Goal: Task Accomplishment & Management: Use online tool/utility

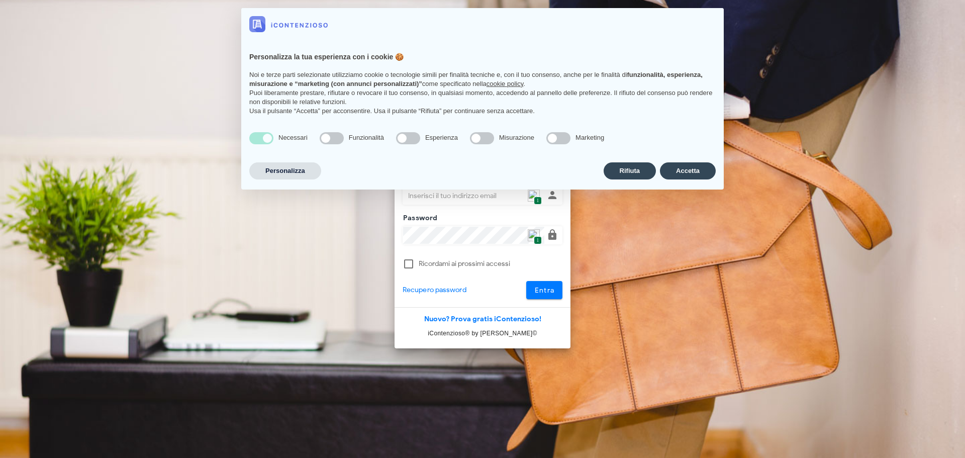
click at [681, 155] on div "Necessari Funzionalità Esperienza Misurazione Marketing" at bounding box center [482, 142] width 483 height 36
click at [679, 168] on button "Accetta" at bounding box center [688, 170] width 56 height 17
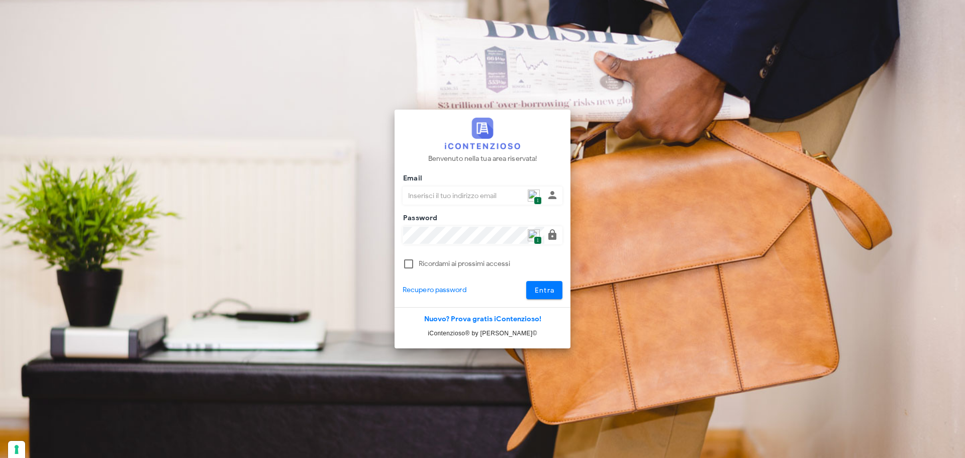
click at [535, 199] on span "1" at bounding box center [538, 201] width 8 height 9
type input "p.rizza@studioassociatoadrev.it"
click at [530, 290] on button "Entra" at bounding box center [544, 290] width 37 height 18
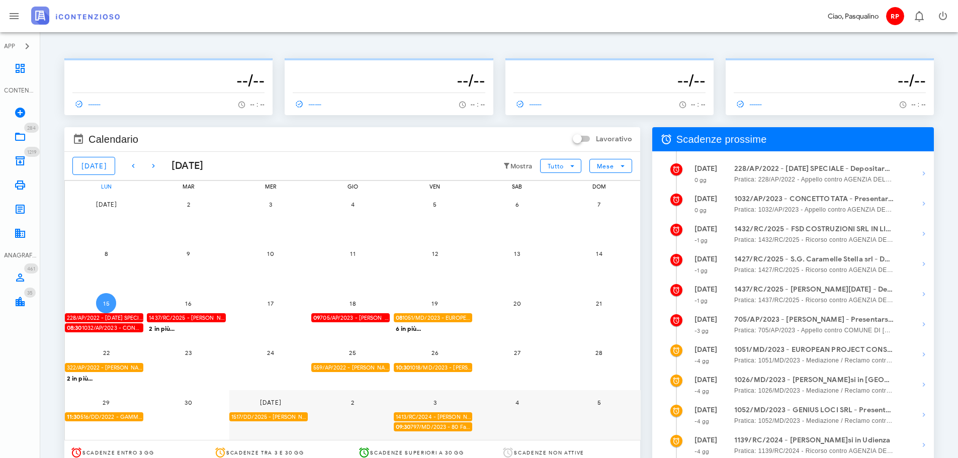
click at [102, 305] on span "15" at bounding box center [106, 304] width 20 height 8
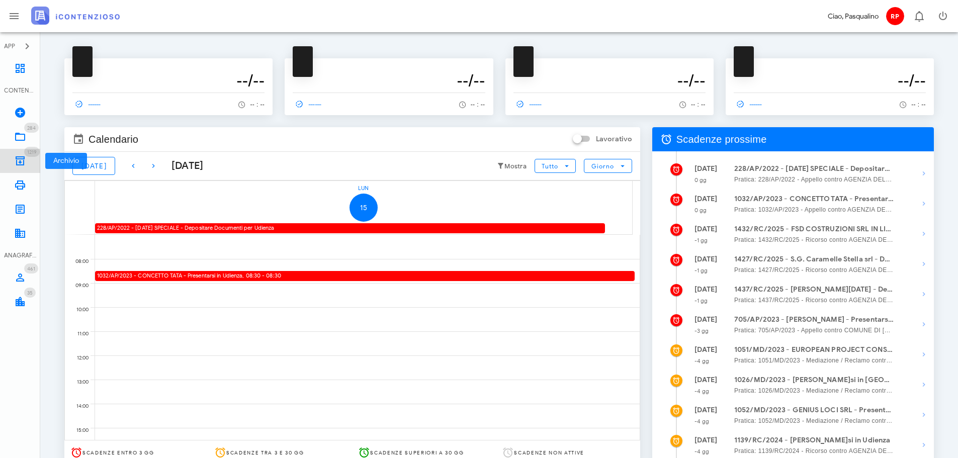
click at [29, 156] on span "1219" at bounding box center [32, 152] width 16 height 10
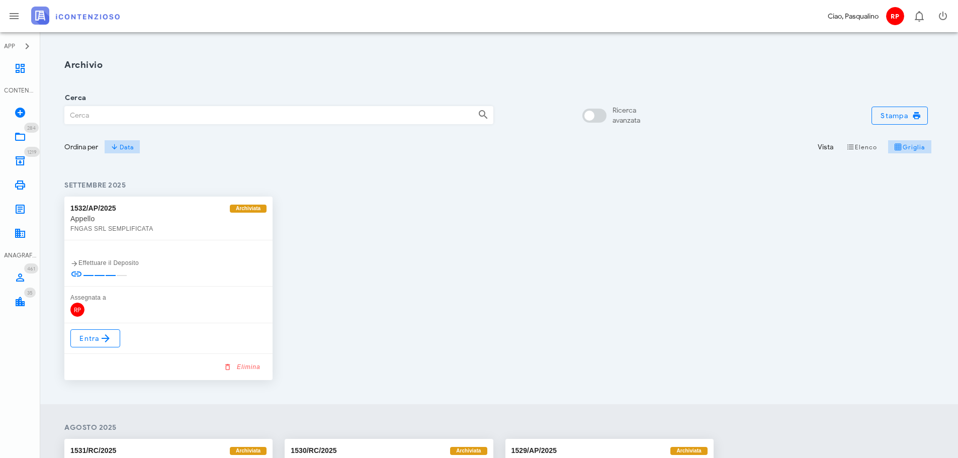
click at [142, 137] on div "Ordina per Data" at bounding box center [278, 147] width 441 height 30
click at [142, 123] on input "Cerca" at bounding box center [267, 115] width 405 height 17
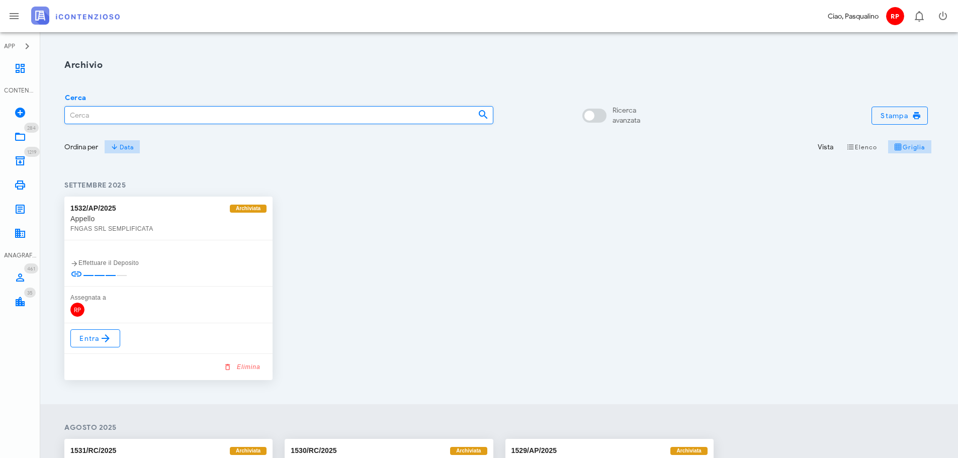
click at [165, 113] on input "Cerca" at bounding box center [267, 115] width 405 height 17
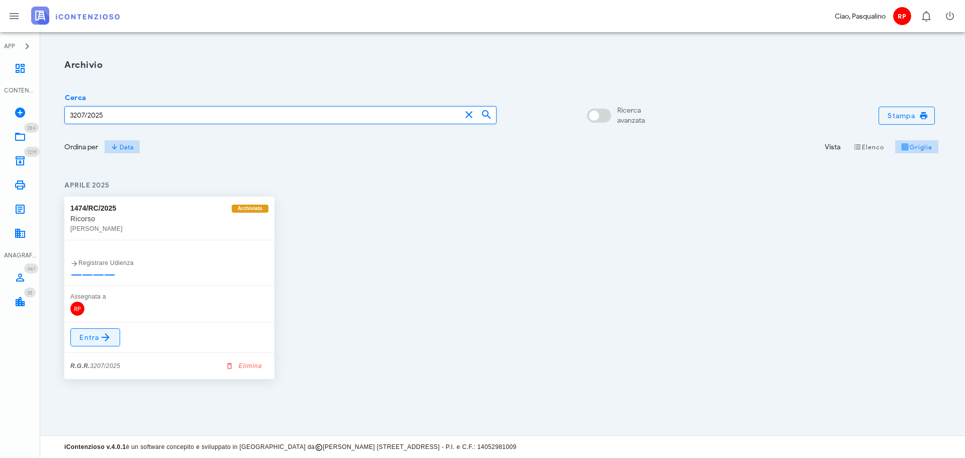
type input "3207/2025"
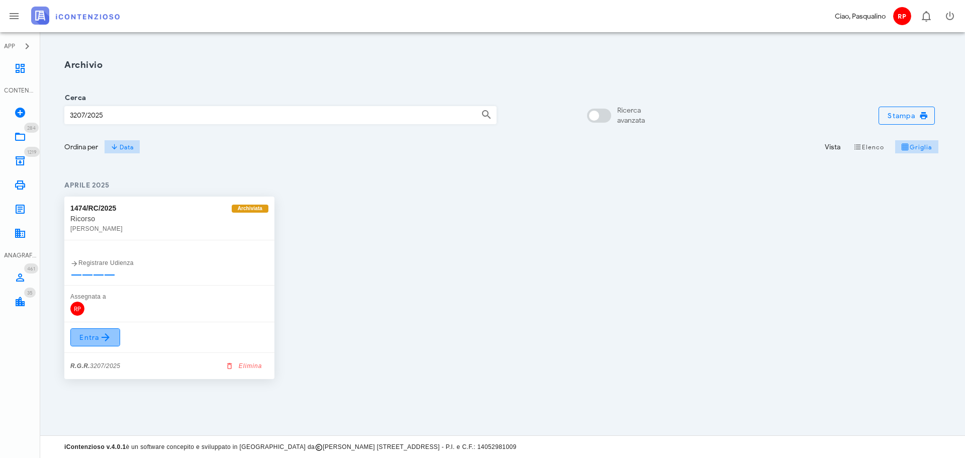
click at [111, 336] on icon at bounding box center [106, 337] width 12 height 12
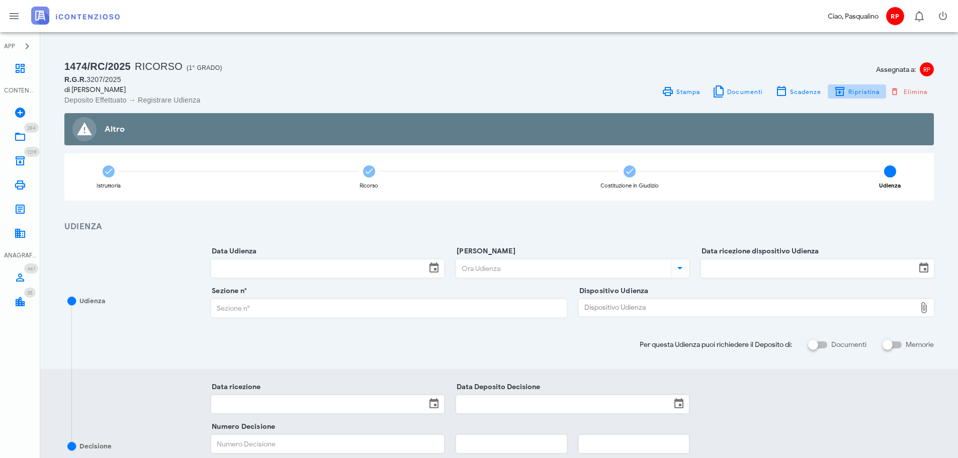
click at [859, 85] on button "Ripristina" at bounding box center [857, 91] width 58 height 14
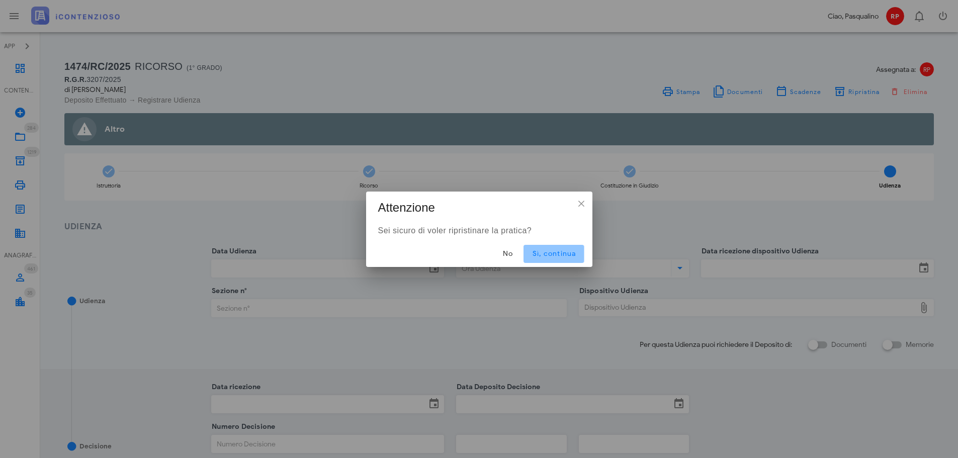
click at [576, 246] on button "Sì, continua" at bounding box center [553, 254] width 60 height 18
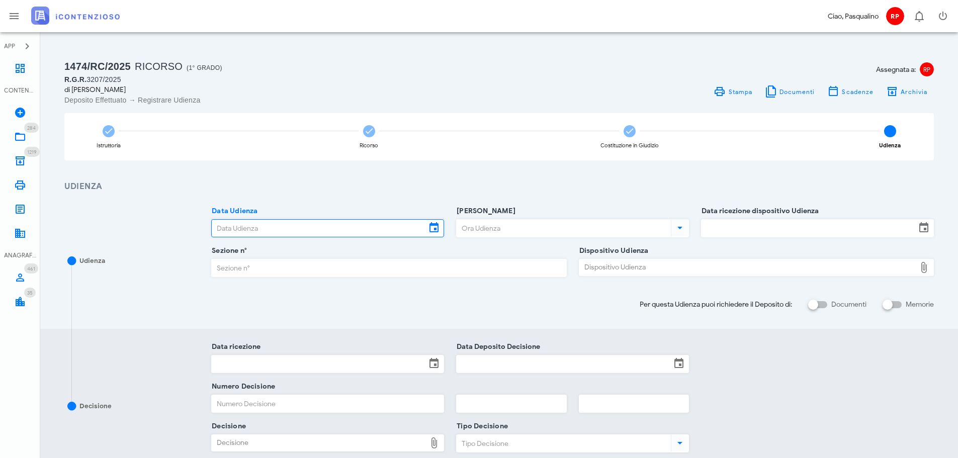
click at [322, 224] on input "Data Udienza" at bounding box center [319, 228] width 214 height 17
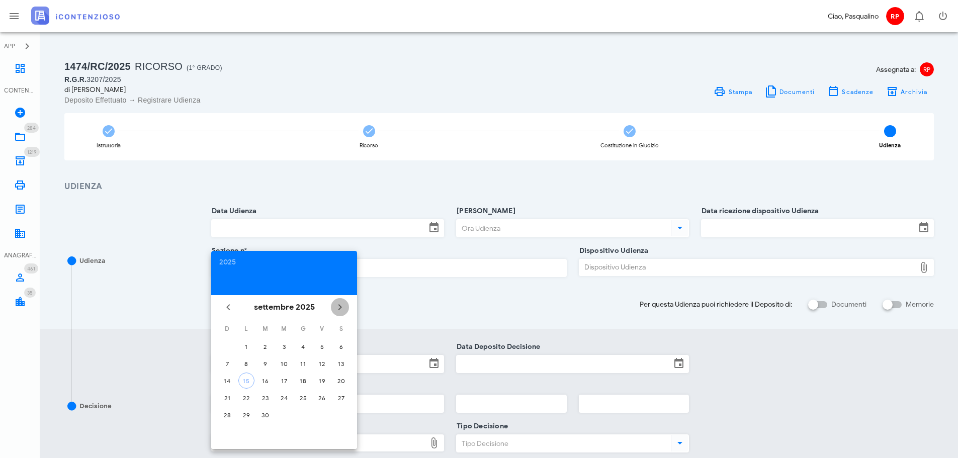
click at [347, 306] on span "Il prossimo mese" at bounding box center [340, 307] width 18 height 12
click at [265, 385] on button "14" at bounding box center [265, 381] width 16 height 16
type input "14/10/2025"
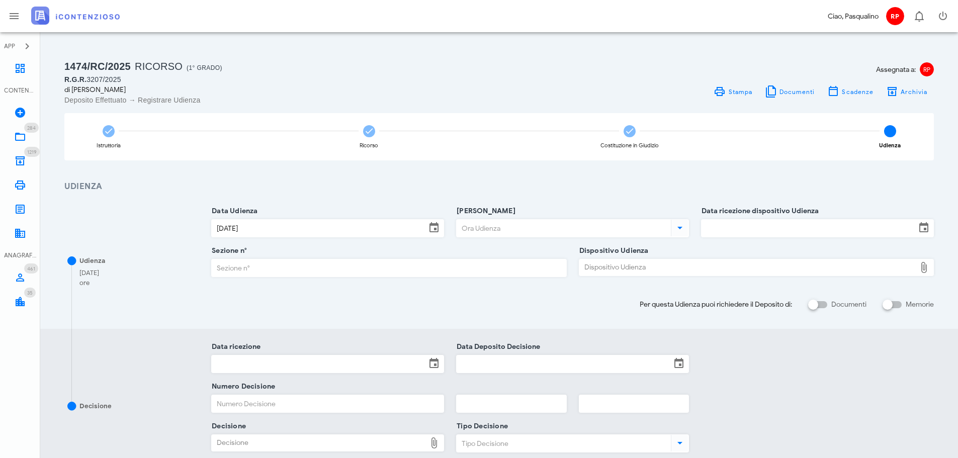
click at [473, 223] on input "Ora Udienza" at bounding box center [563, 228] width 212 height 17
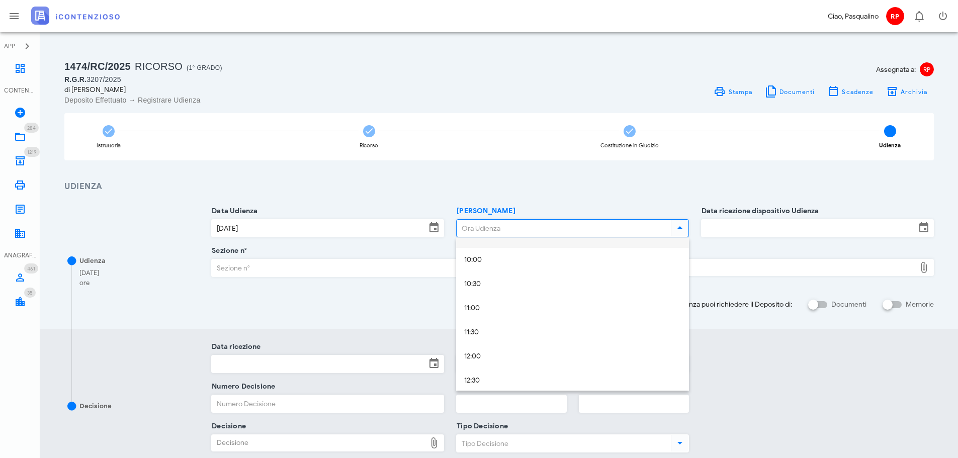
scroll to position [452, 0]
click at [485, 282] on div "10:00" at bounding box center [572, 284] width 217 height 9
type input "10:00"
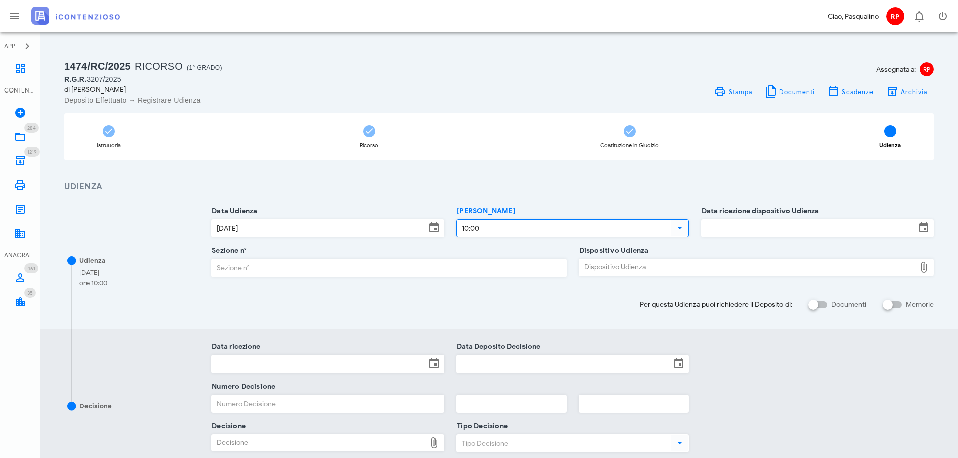
click at [730, 221] on input "Data ricezione dispositivo Udienza" at bounding box center [808, 228] width 214 height 17
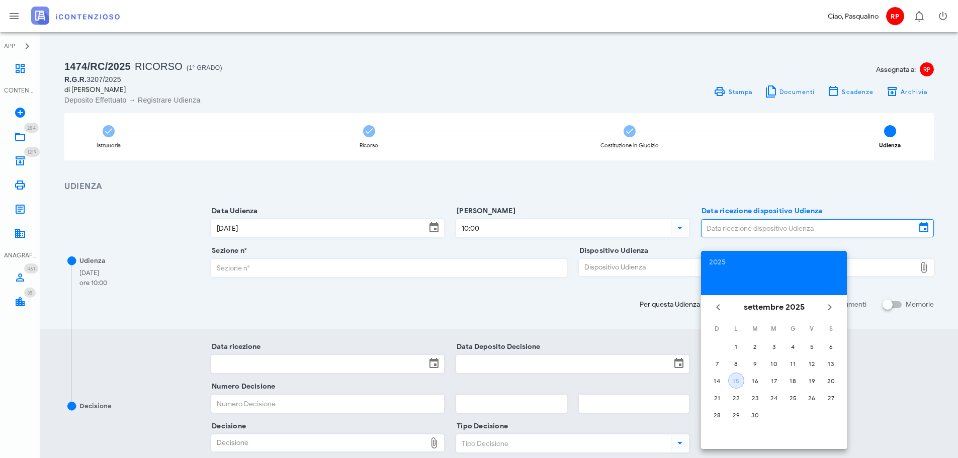
click at [732, 387] on button "15" at bounding box center [736, 381] width 16 height 16
type input "15/09/2025"
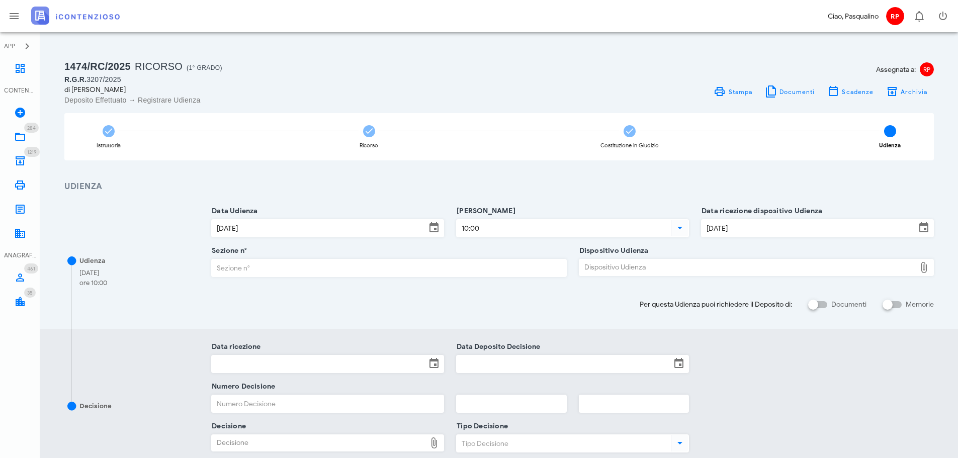
click at [393, 263] on input "Sezione n°" at bounding box center [389, 267] width 354 height 17
type input "9"
click at [691, 268] on div "Dispositivo Udienza" at bounding box center [747, 267] width 336 height 16
type input "C:\fakepath\AvvTratt___2060_2024.pdf"
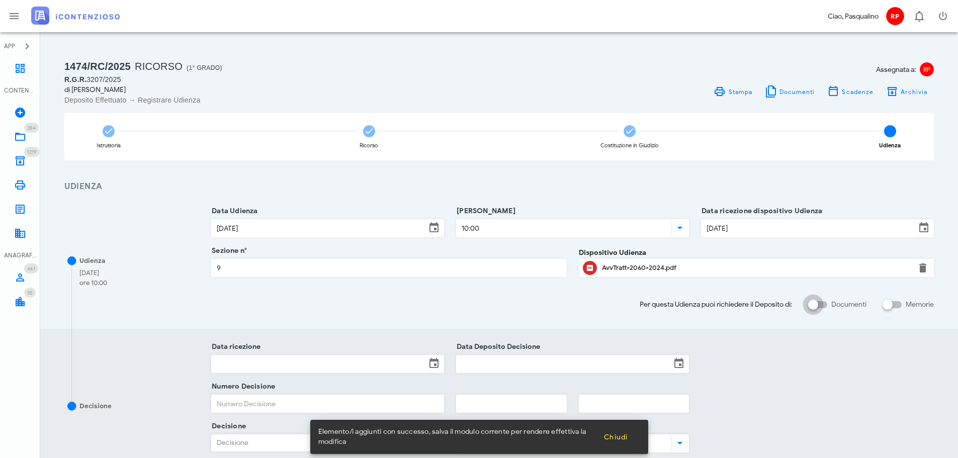
click at [816, 303] on div at bounding box center [812, 304] width 17 height 17
checkbox input "true"
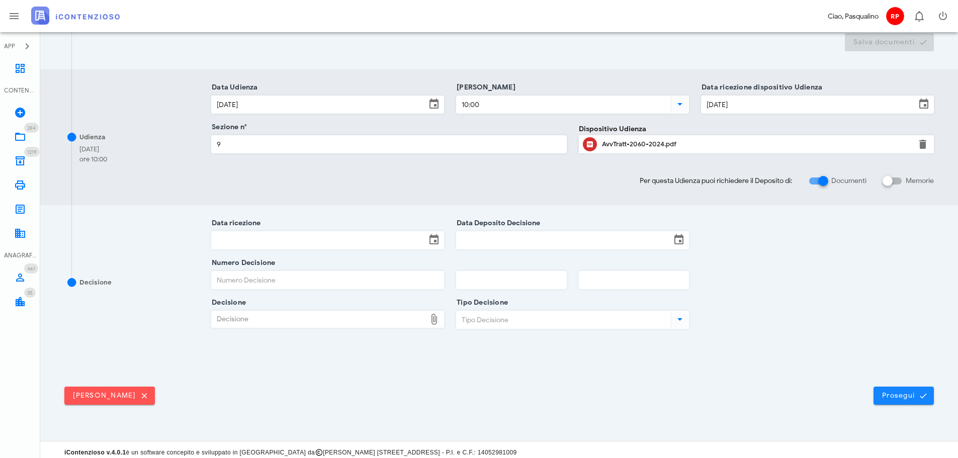
scroll to position [263, 0]
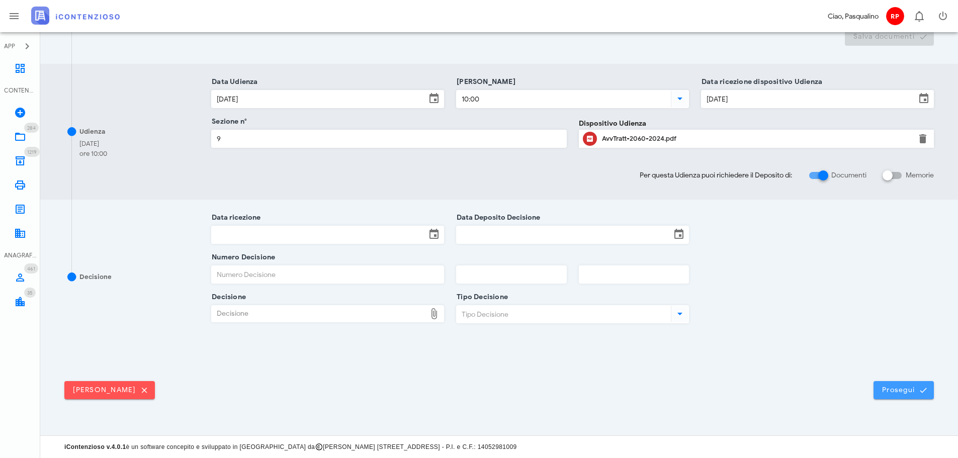
click at [903, 386] on span "Prosegui" at bounding box center [903, 390] width 44 height 9
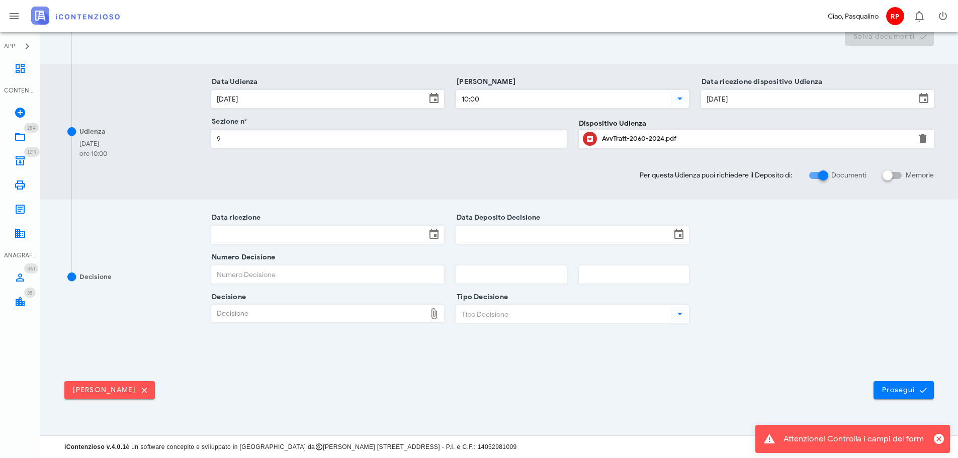
scroll to position [0, 0]
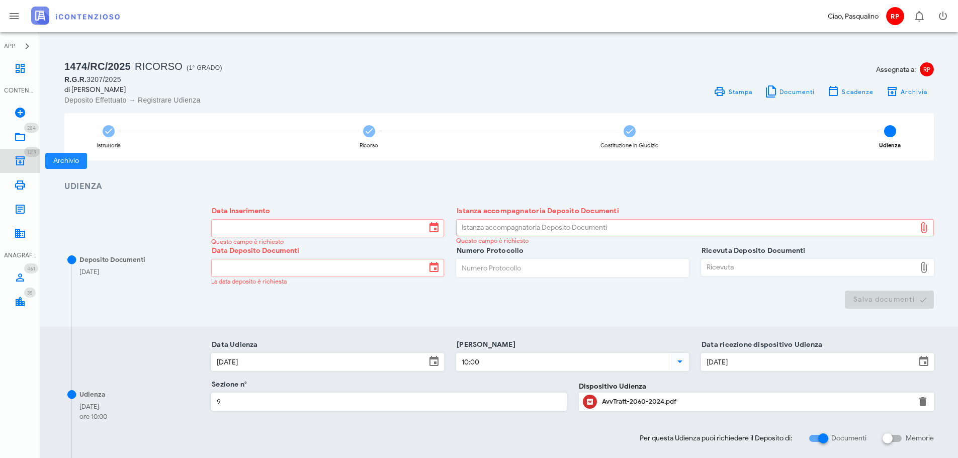
click at [27, 165] on link "1219 Archivio 1219" at bounding box center [20, 161] width 40 height 24
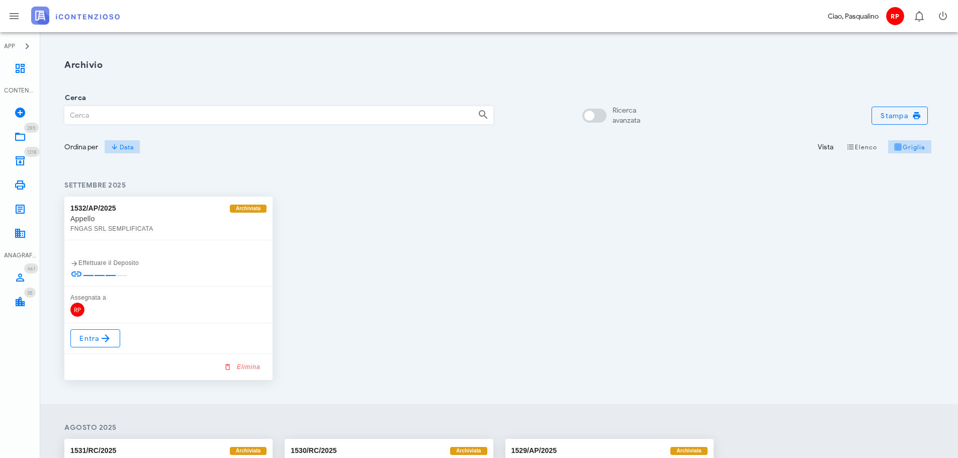
click at [162, 123] on input "Cerca" at bounding box center [267, 115] width 405 height 17
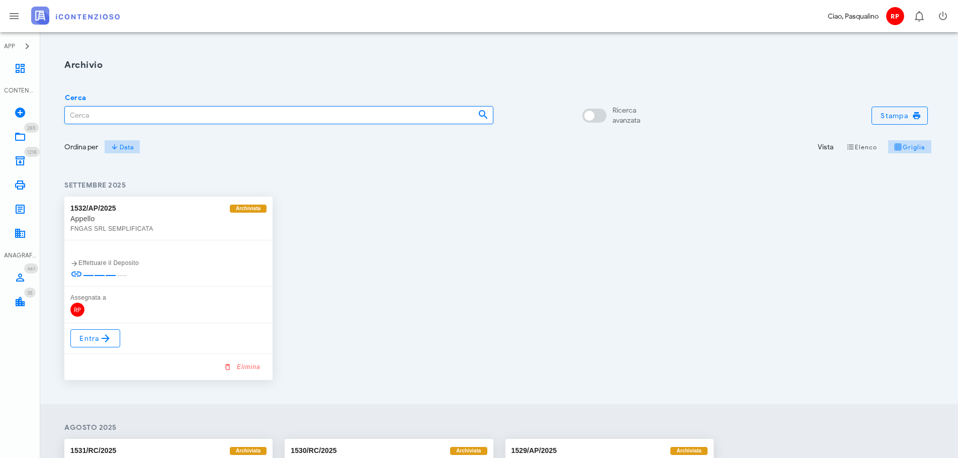
click at [162, 123] on input "Cerca" at bounding box center [267, 115] width 405 height 17
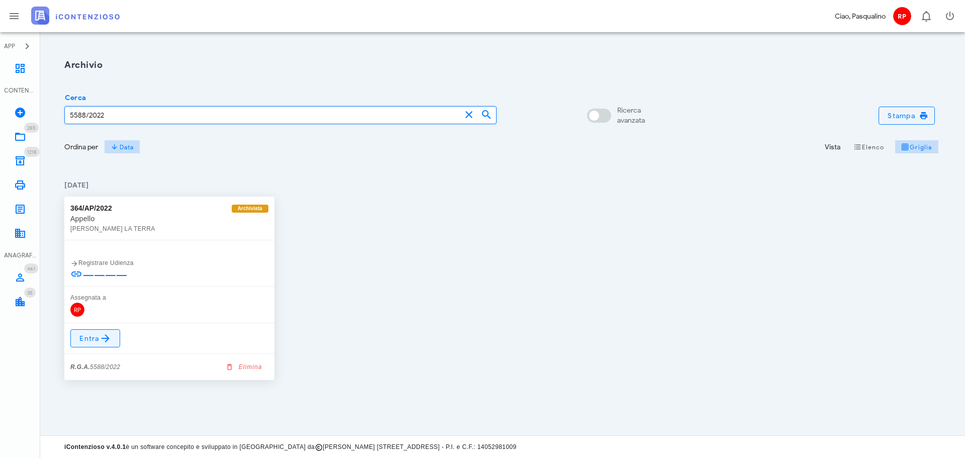
type input "5588/2022"
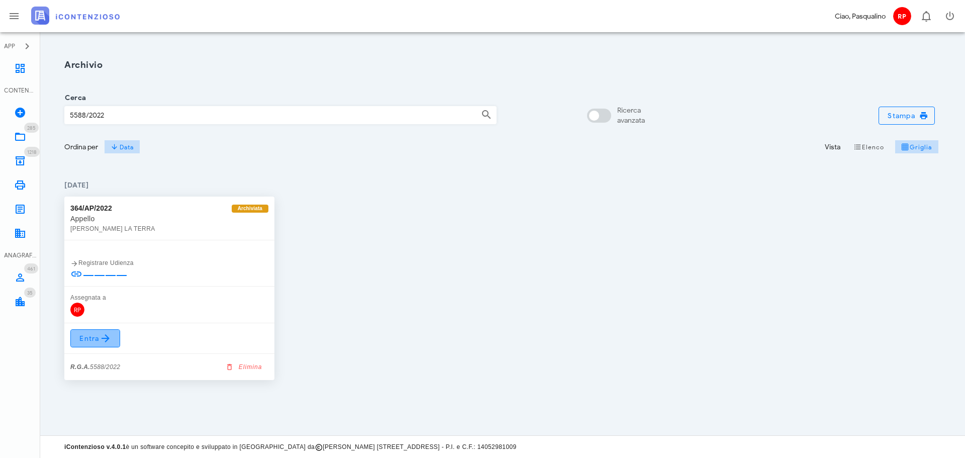
click at [93, 346] on link "Entra" at bounding box center [95, 338] width 50 height 18
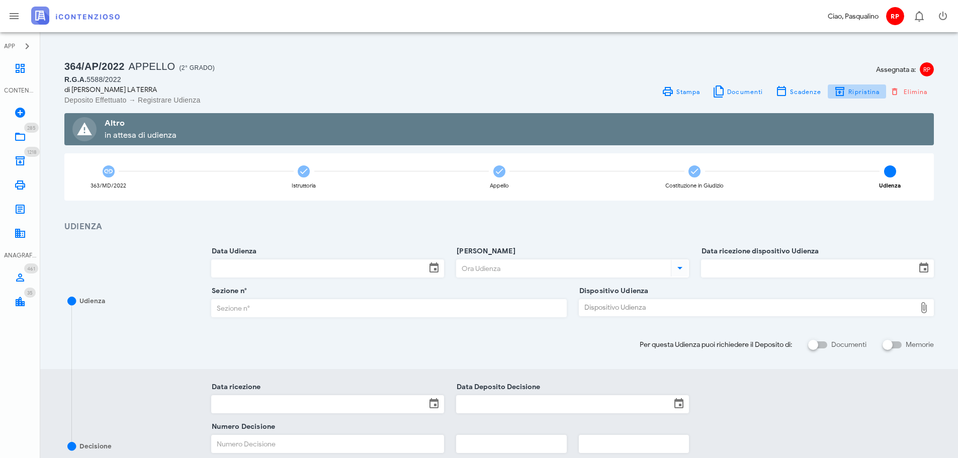
click at [838, 91] on icon "button" at bounding box center [840, 91] width 12 height 12
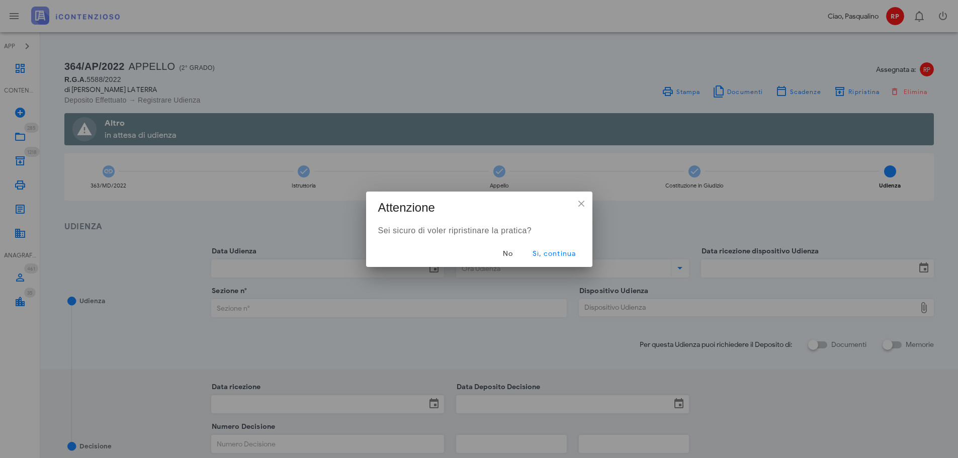
click at [554, 264] on div "No Sì, continua" at bounding box center [479, 254] width 226 height 26
click at [553, 258] on button "Sì, continua" at bounding box center [553, 254] width 60 height 18
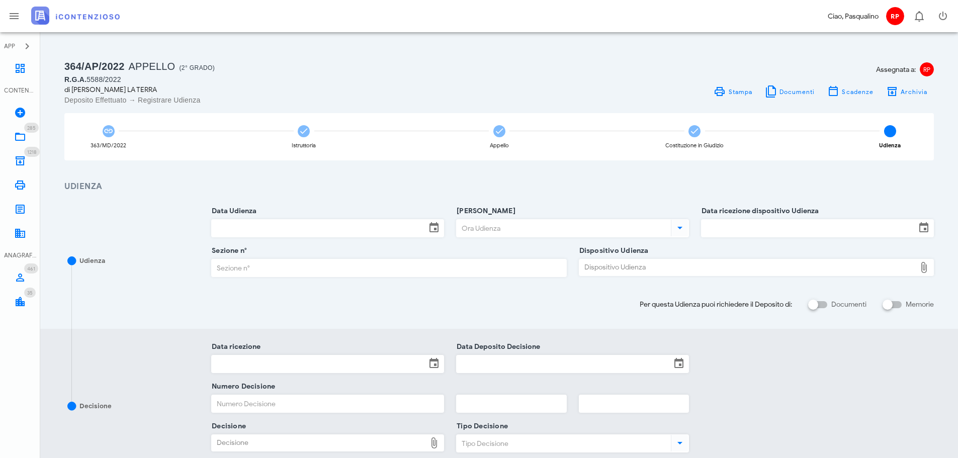
click at [353, 232] on input "Data Udienza" at bounding box center [319, 228] width 214 height 17
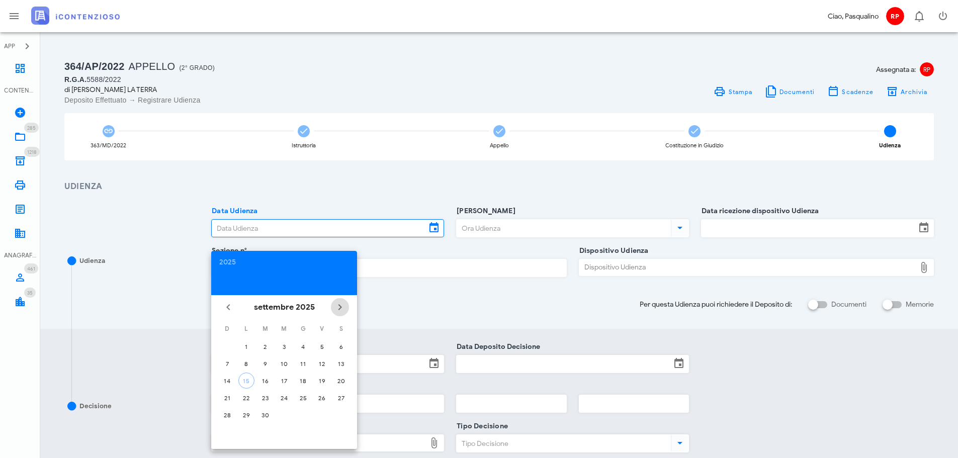
click at [343, 301] on icon "Il prossimo mese" at bounding box center [340, 307] width 12 height 12
click at [248, 360] on div "3" at bounding box center [246, 364] width 16 height 8
type input "03/11/2025"
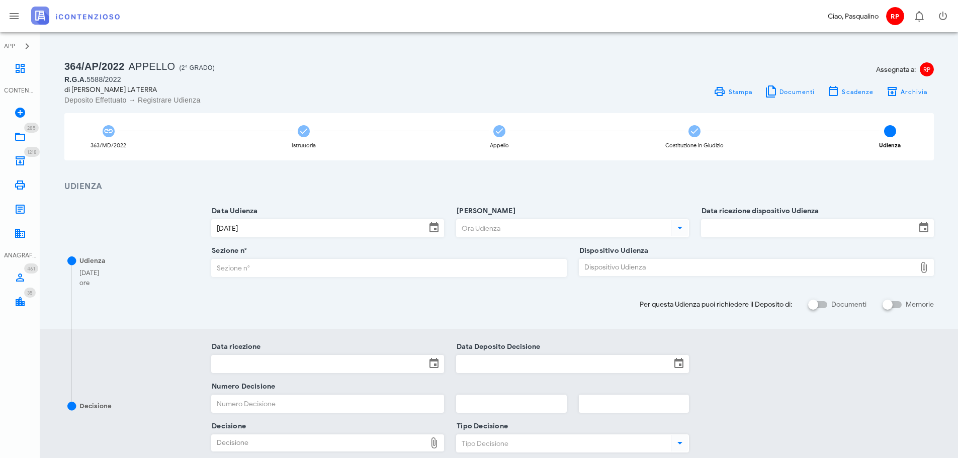
click at [516, 237] on div "Ora Udienza" at bounding box center [572, 235] width 233 height 32
click at [520, 228] on input "Ora Udienza" at bounding box center [563, 228] width 212 height 17
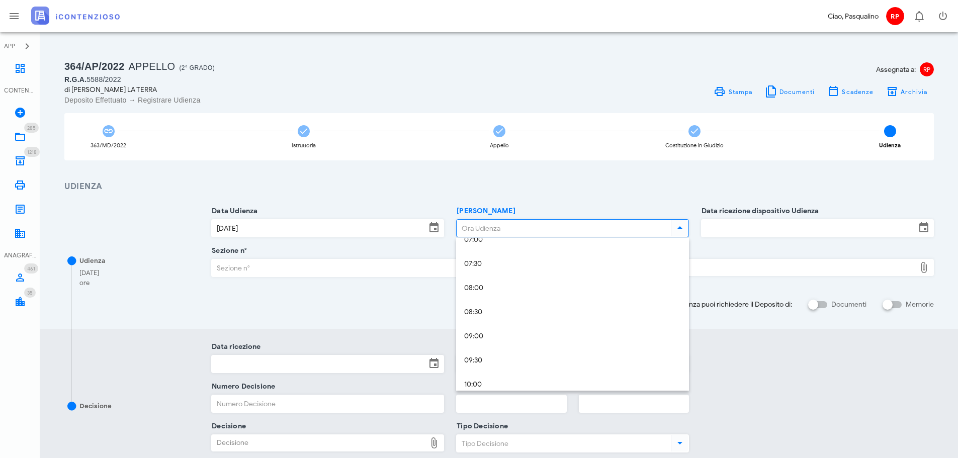
scroll to position [452, 0]
click at [529, 358] on div "11:30" at bounding box center [572, 356] width 217 height 9
type input "11:30"
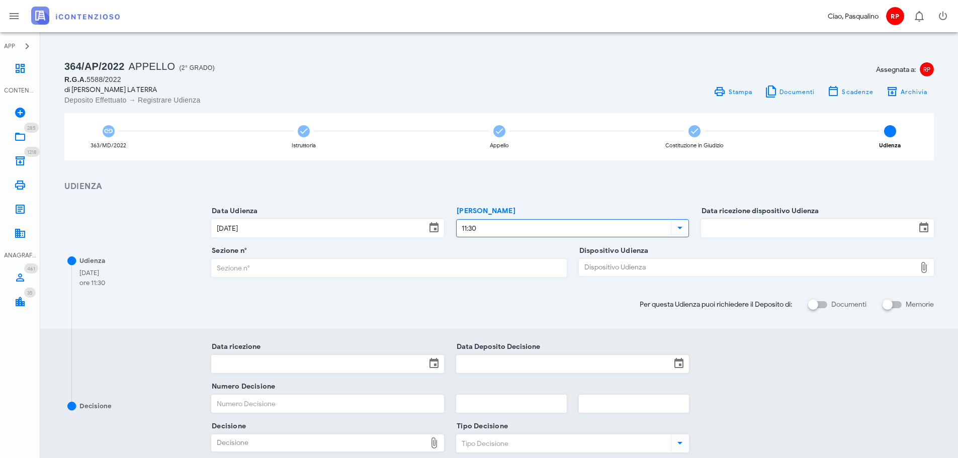
click at [754, 229] on input "Data ricezione dispositivo Udienza" at bounding box center [808, 228] width 214 height 17
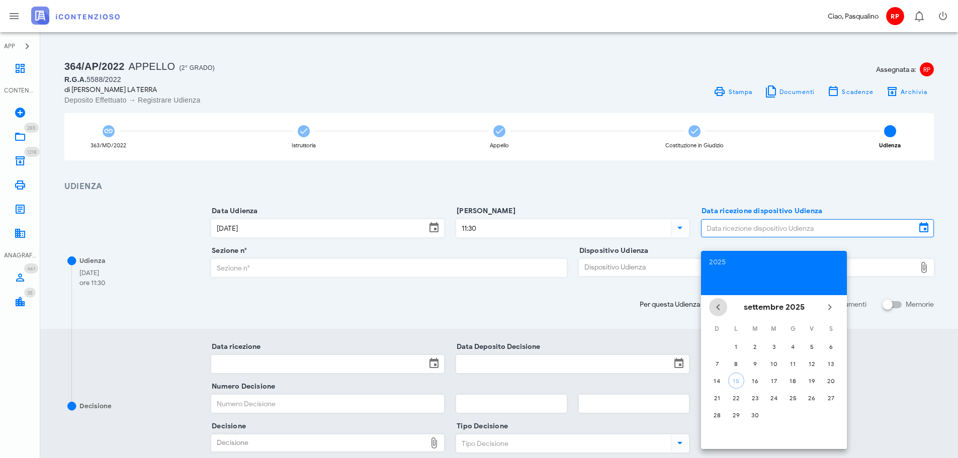
click at [715, 306] on icon "Il mese scorso" at bounding box center [718, 307] width 12 height 12
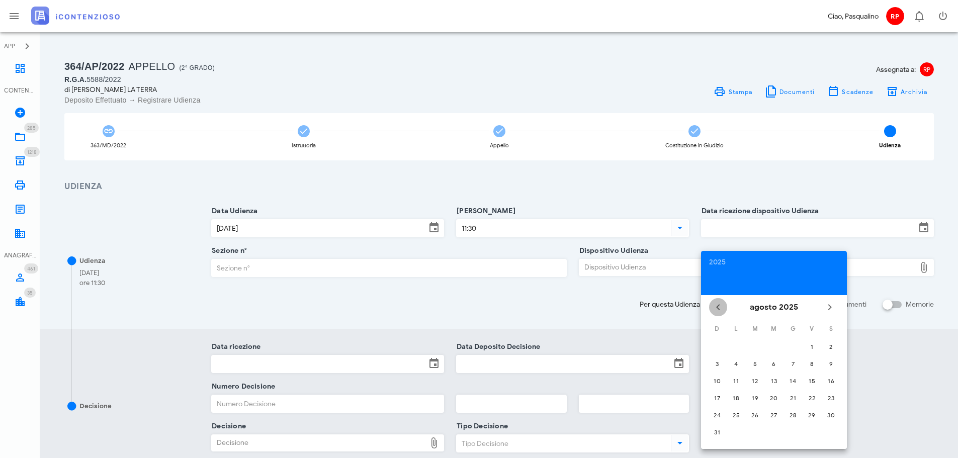
click at [715, 306] on icon "Il mese scorso" at bounding box center [718, 307] width 12 height 12
click at [791, 346] on div "3" at bounding box center [793, 347] width 16 height 8
type input "03/07/2025"
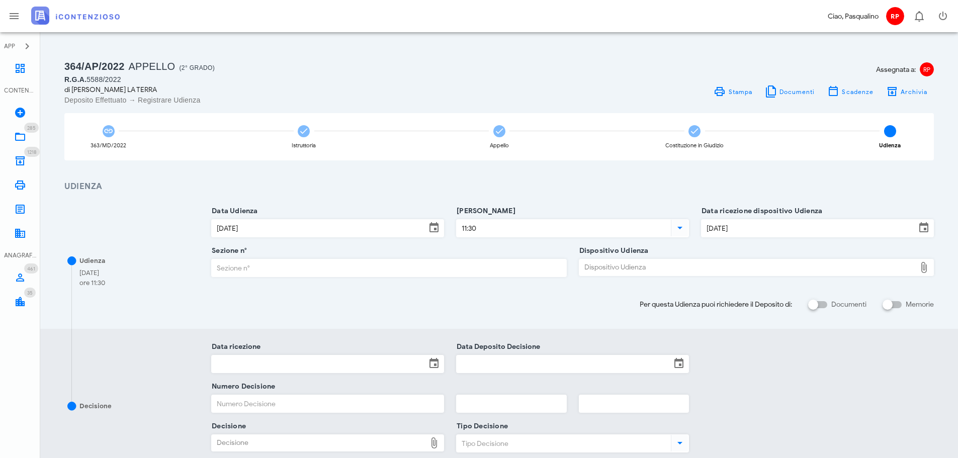
click at [428, 267] on input "Sezione n°" at bounding box center [389, 267] width 354 height 17
type input "3"
click at [714, 275] on div "Dispositivo Udienza" at bounding box center [747, 267] width 336 height 16
type input "C:\fakepath\AvvTratt___2060_2024.pdf"
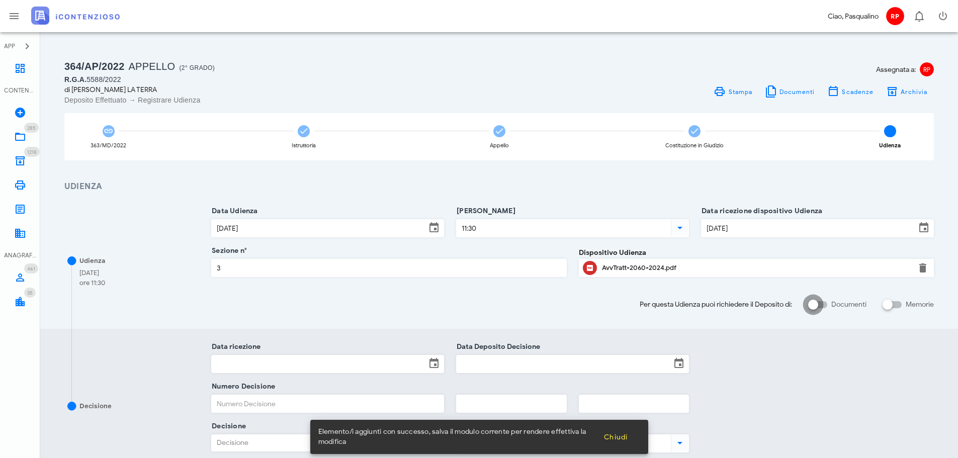
click at [821, 299] on div at bounding box center [812, 304] width 17 height 17
checkbox input "true"
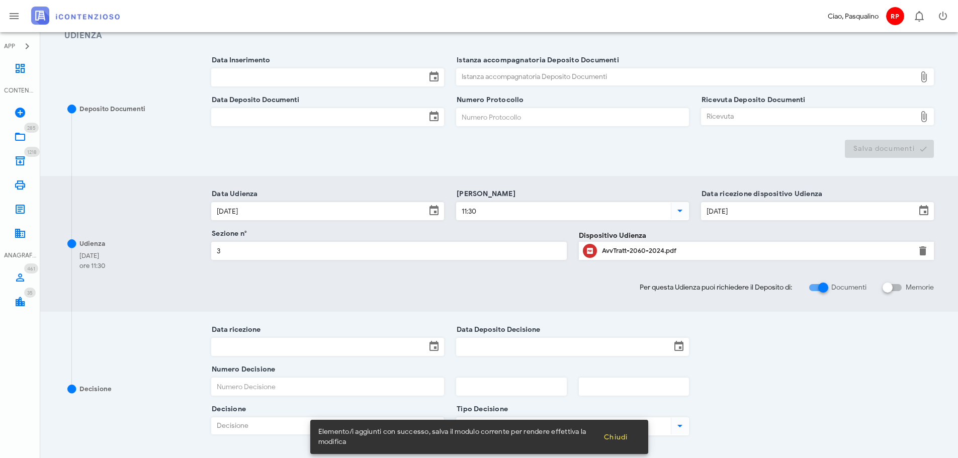
scroll to position [263, 0]
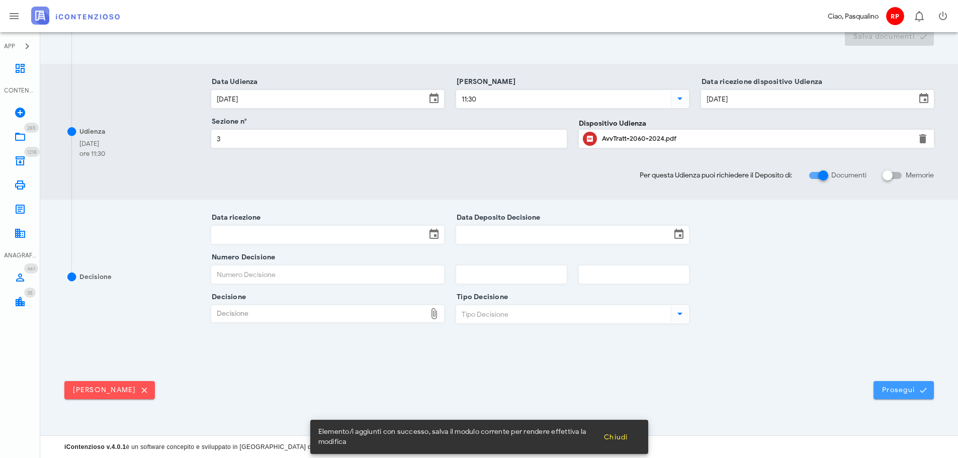
click at [899, 386] on span "Prosegui" at bounding box center [903, 390] width 44 height 9
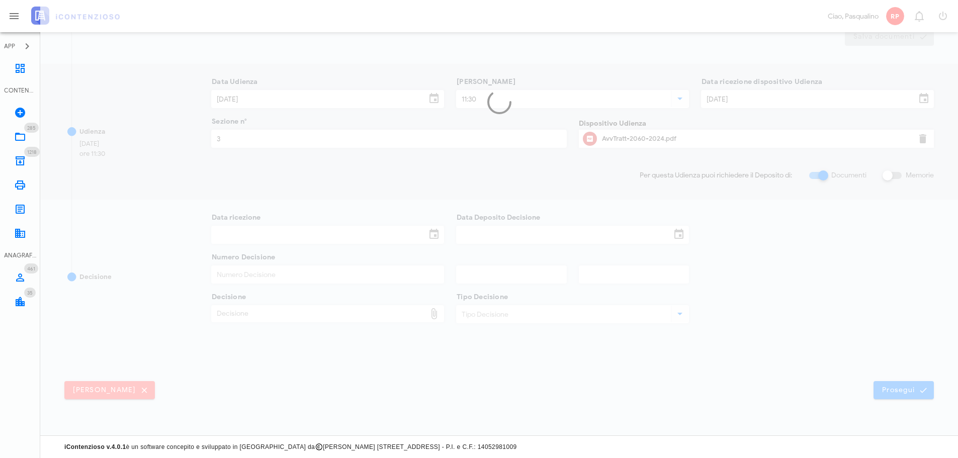
scroll to position [0, 0]
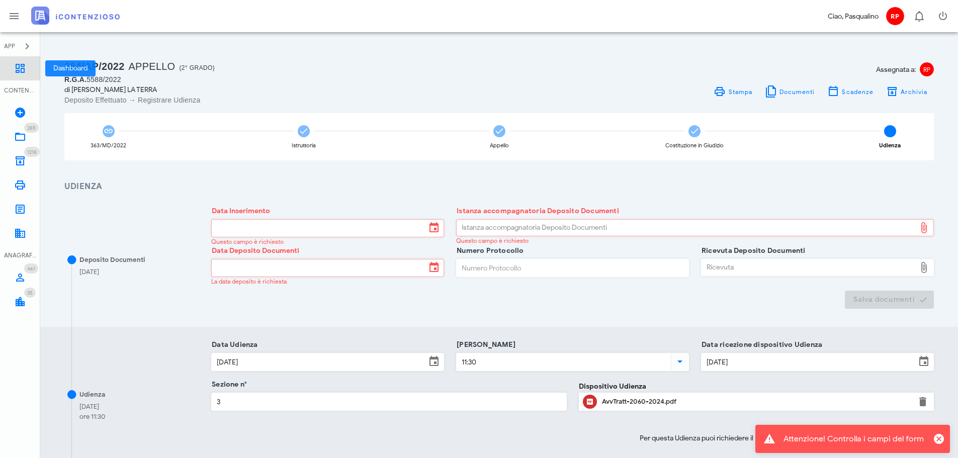
click at [10, 68] on link "Dashboard" at bounding box center [20, 68] width 40 height 24
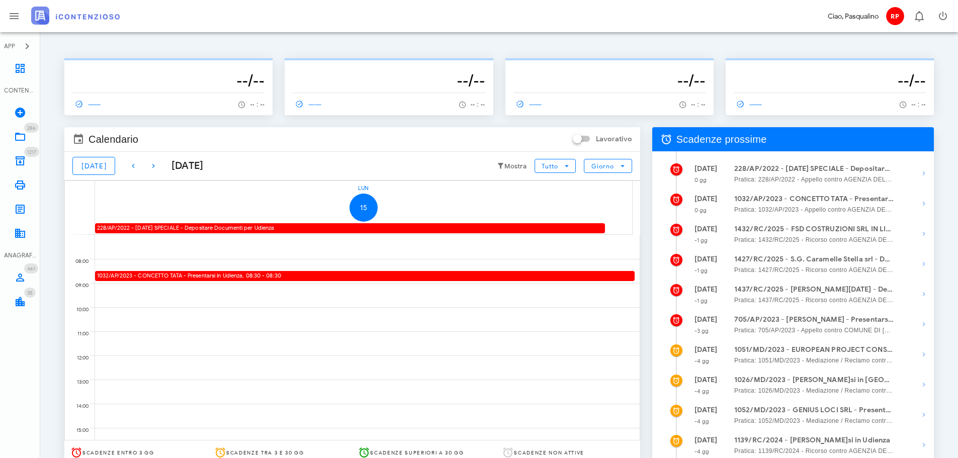
click at [139, 228] on div "228/AP/2022 - [DATE] SPECIALE - Depositare Documenti per Udienza" at bounding box center [350, 228] width 510 height 10
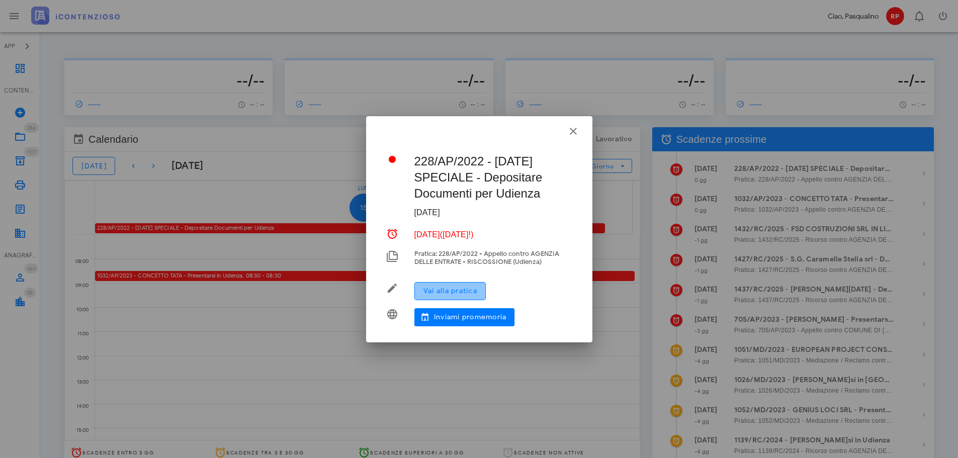
click at [465, 286] on button "Vai alla pratica" at bounding box center [449, 291] width 71 height 18
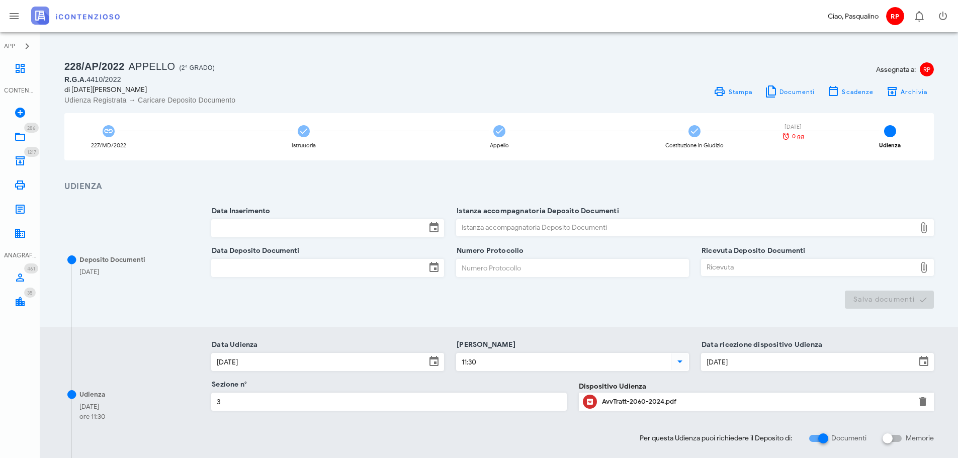
click at [303, 230] on input "Data Inserimento" at bounding box center [319, 228] width 214 height 17
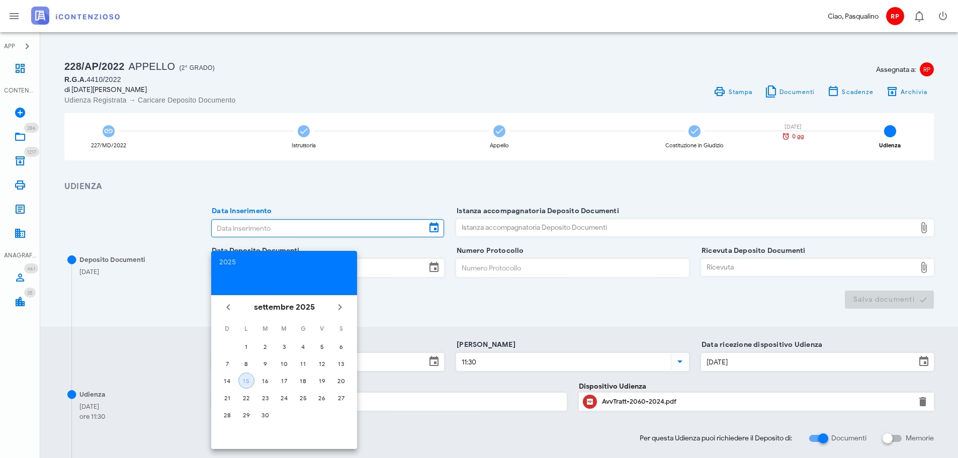
click at [242, 382] on div "15" at bounding box center [246, 381] width 15 height 8
type input "15/09/2025"
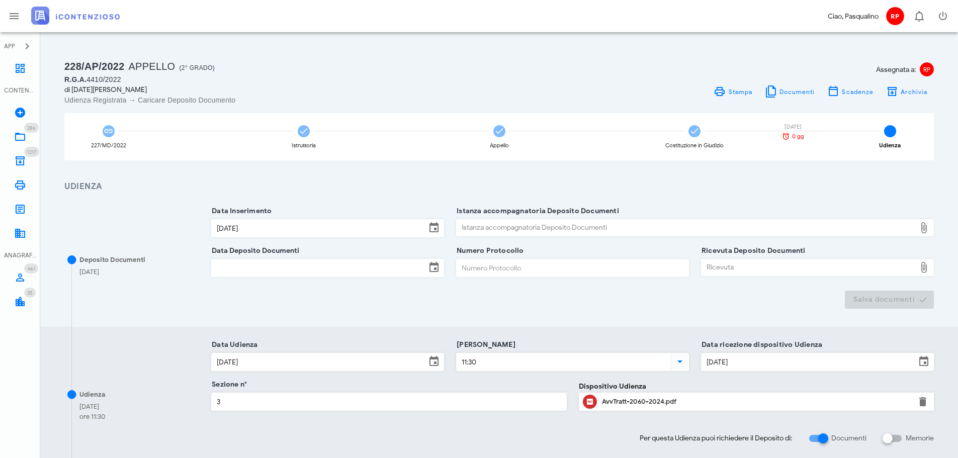
click at [539, 229] on div "Istanza accompagnatoria Deposito Documenti" at bounding box center [686, 228] width 459 height 16
type input "C:\fakepath\ISTANZA ESTINZIONE DEL PROCESSO - SPECIALE LUCIA RGA 4410 2022.pdf"
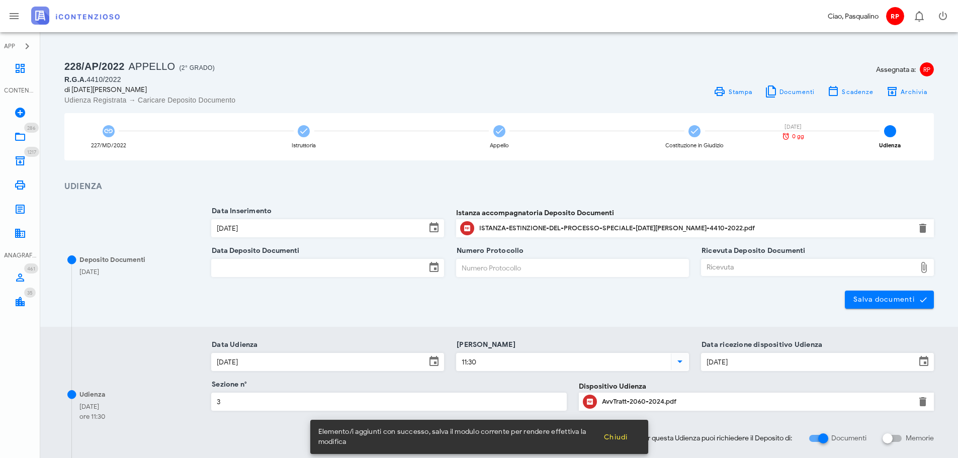
click at [316, 276] on input "Data Deposito Documenti" at bounding box center [319, 267] width 214 height 17
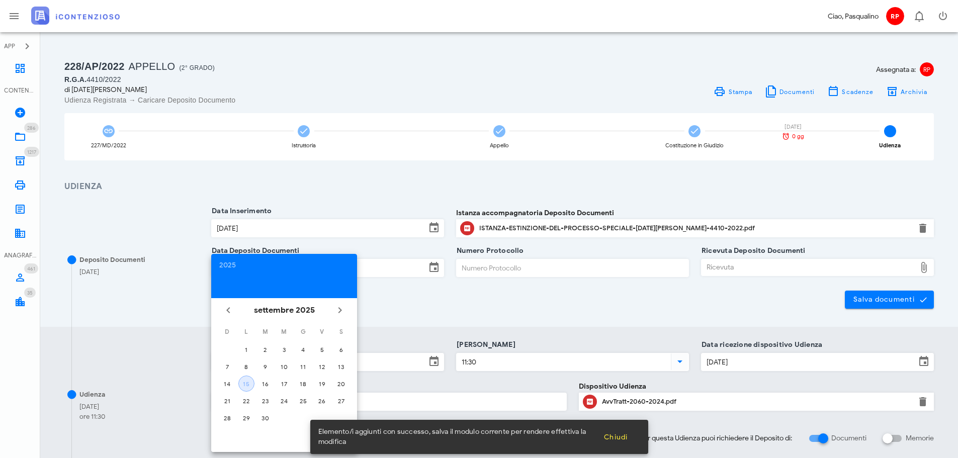
click at [245, 382] on div "15" at bounding box center [246, 384] width 15 height 8
type input "15/09/2025"
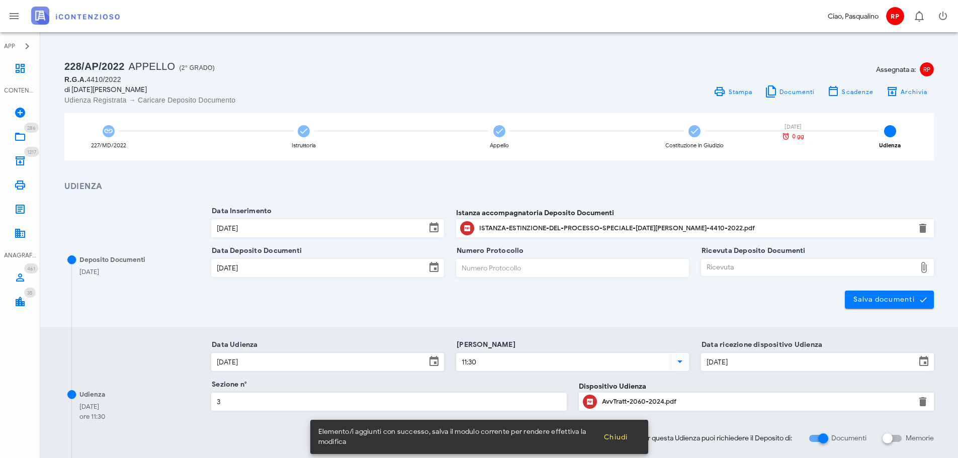
click at [496, 267] on input "Numero Protocollo" at bounding box center [573, 267] width 232 height 17
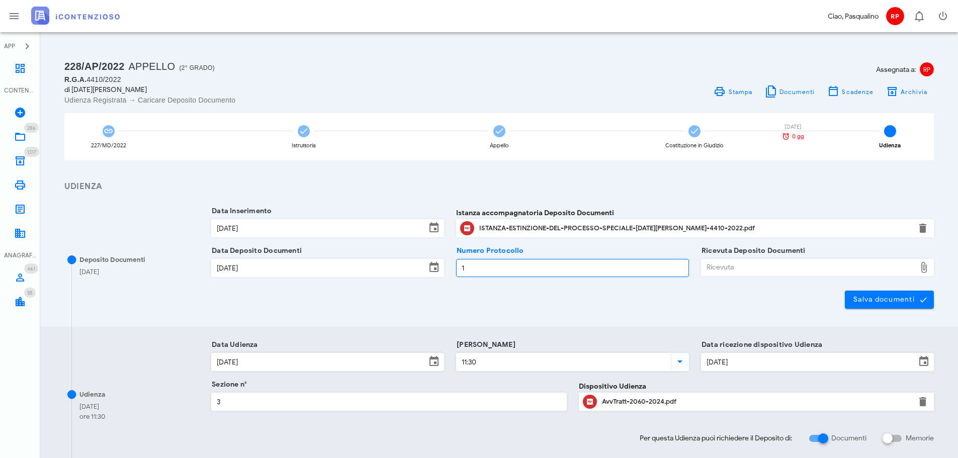
type input "1"
click at [777, 269] on div "Ricevuta" at bounding box center [808, 267] width 214 height 16
type input "C:\fakepath\NIR_D-3660196-2025.pdf"
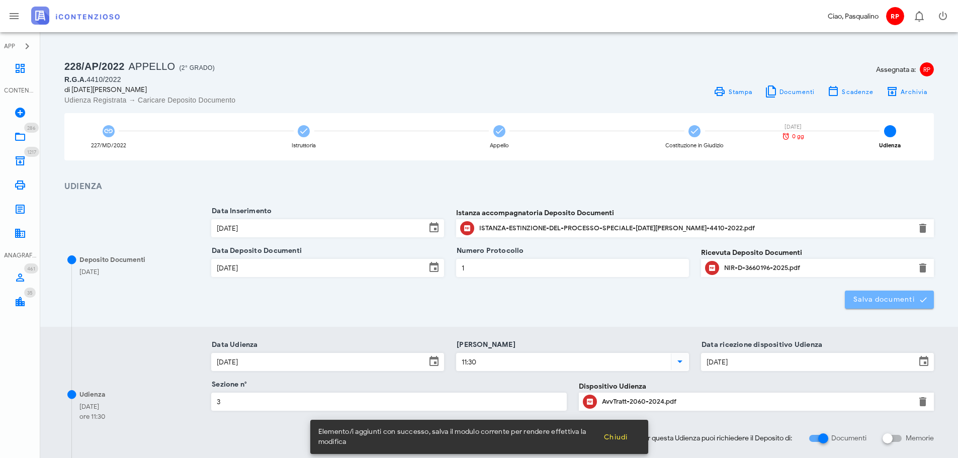
click at [897, 307] on button "Salva documenti" at bounding box center [889, 300] width 89 height 18
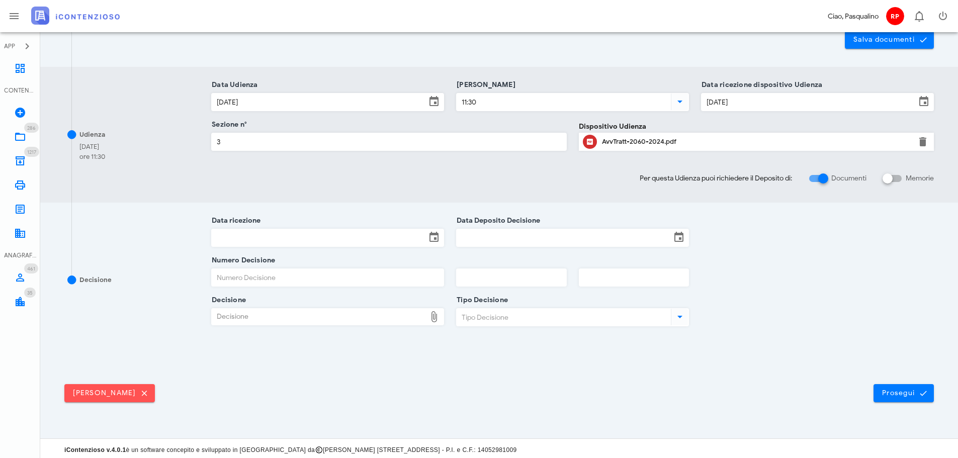
scroll to position [263, 0]
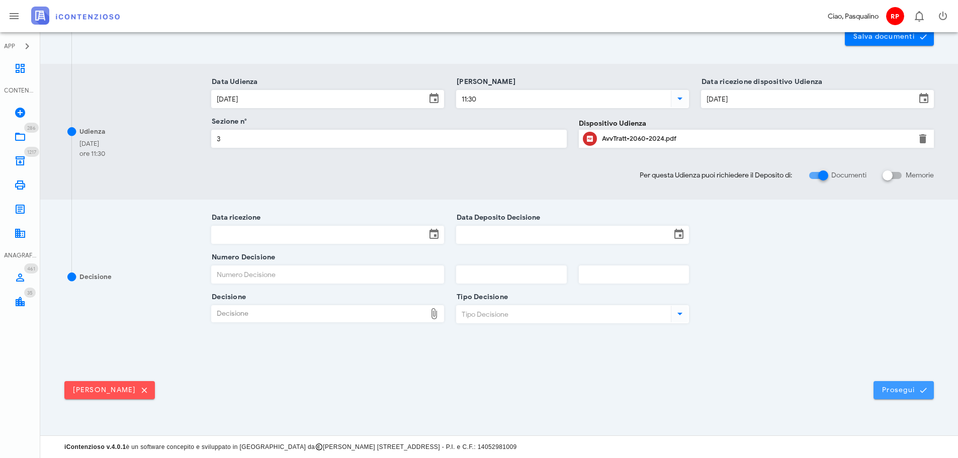
click at [889, 383] on button "Prosegui" at bounding box center [903, 390] width 60 height 18
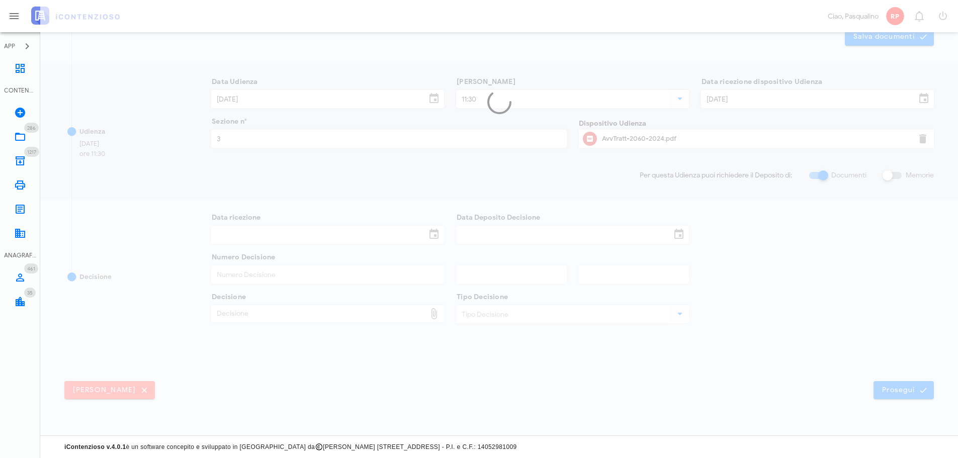
scroll to position [0, 0]
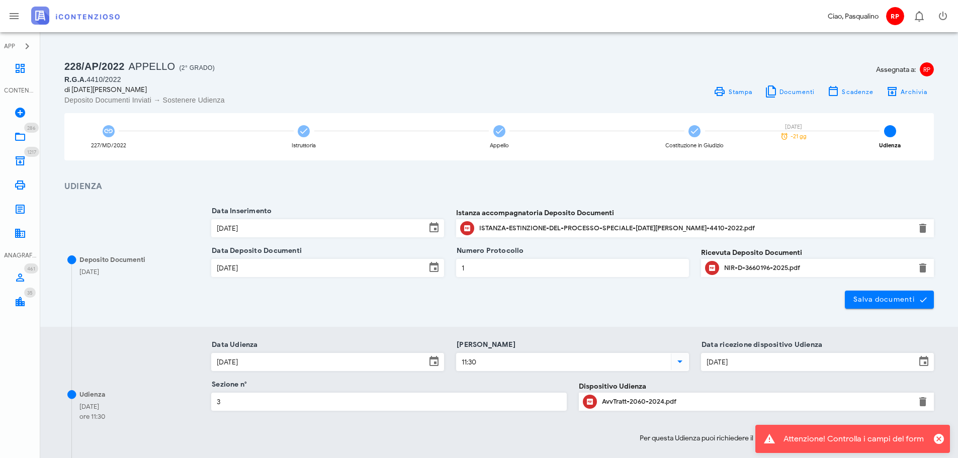
click at [861, 333] on div "Udienza 06/10/2025 ore 11:30 Data Udienza 06/10/2025 Ora Udienza 11:30 Data ric…" at bounding box center [499, 395] width 918 height 136
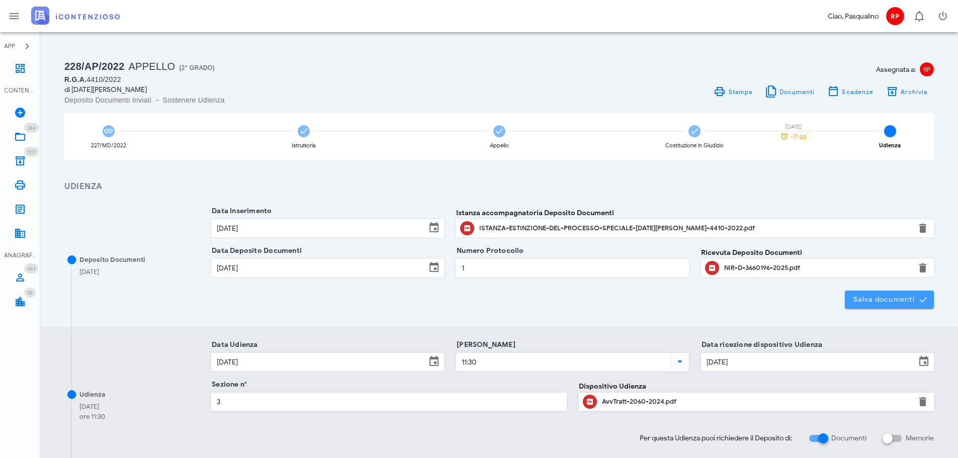
click at [899, 303] on span "Salva documenti" at bounding box center [889, 299] width 73 height 9
click at [25, 61] on link "Dashboard" at bounding box center [20, 68] width 40 height 24
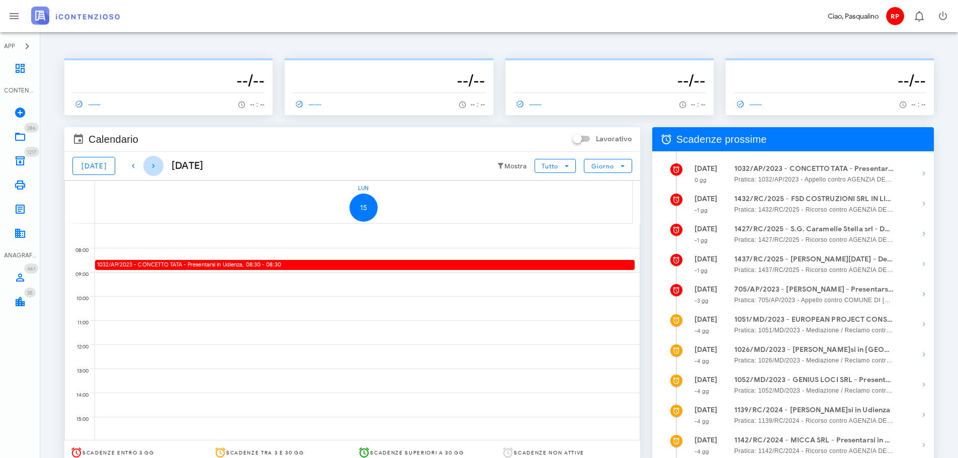
click at [147, 170] on icon "button" at bounding box center [153, 166] width 12 height 12
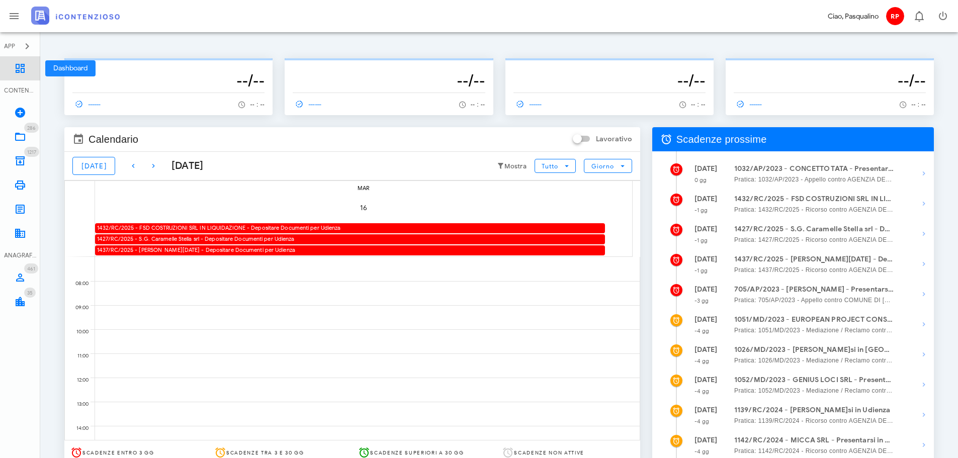
click at [7, 77] on link "Dashboard" at bounding box center [20, 68] width 40 height 24
